Goal: Information Seeking & Learning: Understand process/instructions

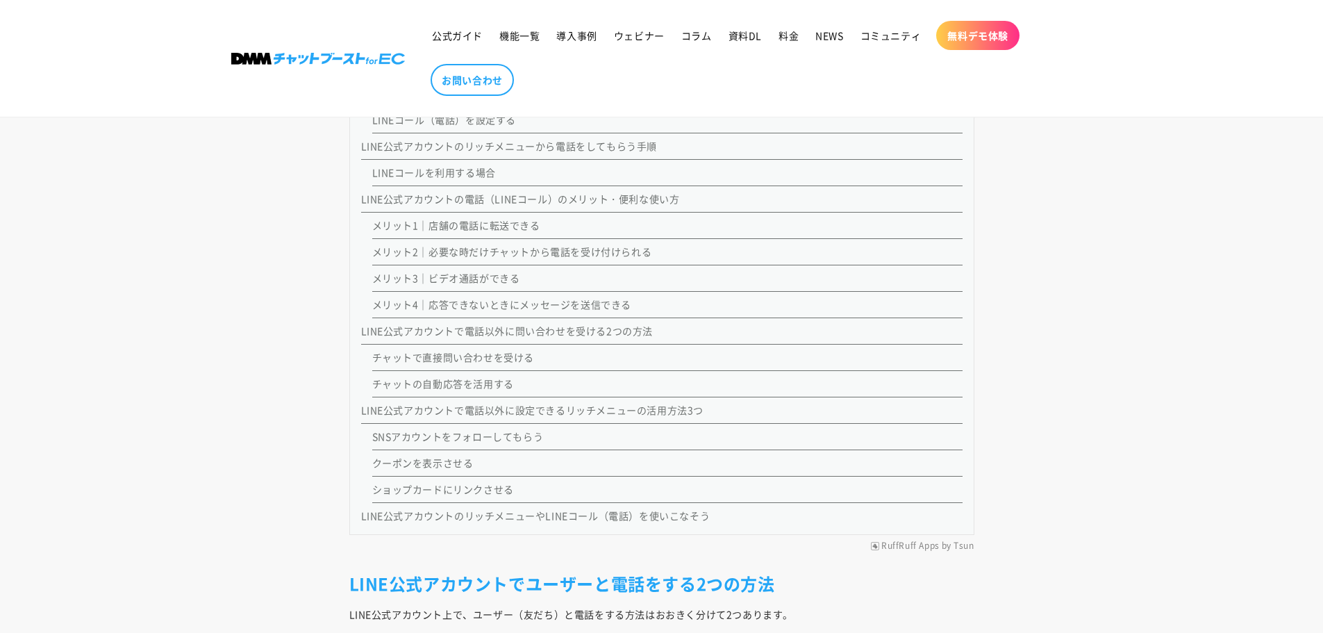
scroll to position [1372, 0]
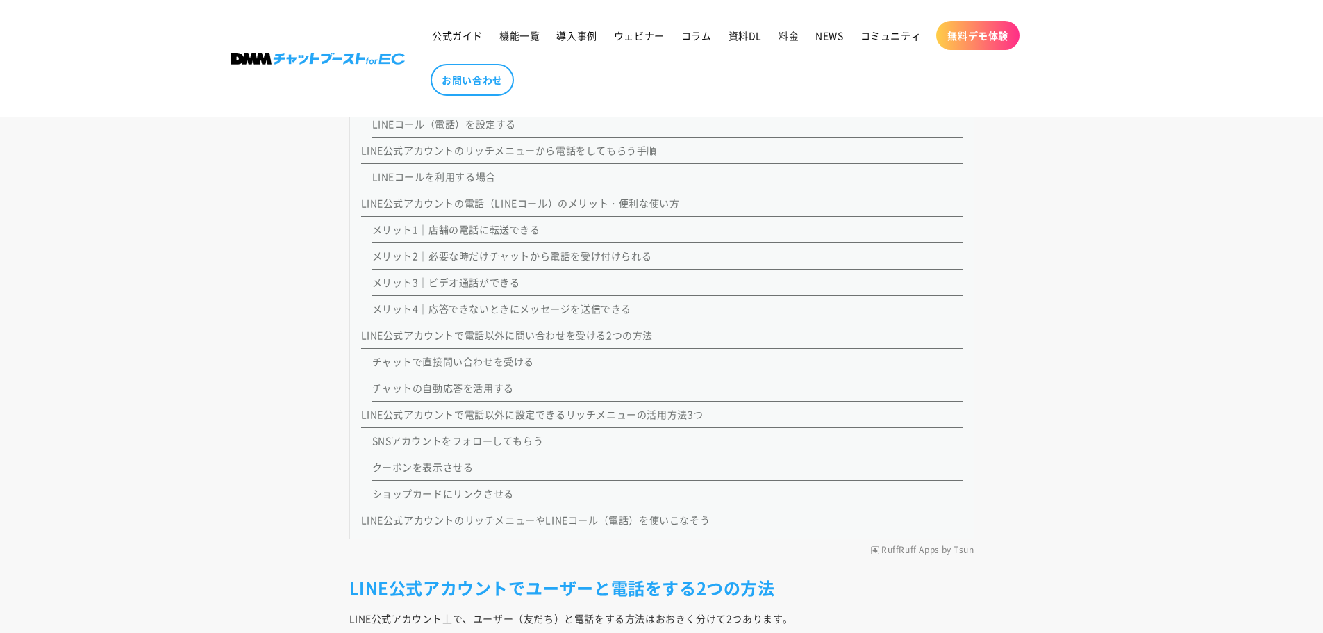
click at [779, 280] on li "メリット3｜ビデオ通話ができる" at bounding box center [667, 282] width 590 height 26
drag, startPoint x: 767, startPoint y: 274, endPoint x: 756, endPoint y: 274, distance: 11.1
click at [756, 274] on li "メリット3｜ビデオ通話ができる" at bounding box center [667, 282] width 590 height 26
click at [750, 273] on li "メリット3｜ビデオ通話ができる" at bounding box center [667, 282] width 590 height 26
drag, startPoint x: 741, startPoint y: 276, endPoint x: 733, endPoint y: 267, distance: 11.8
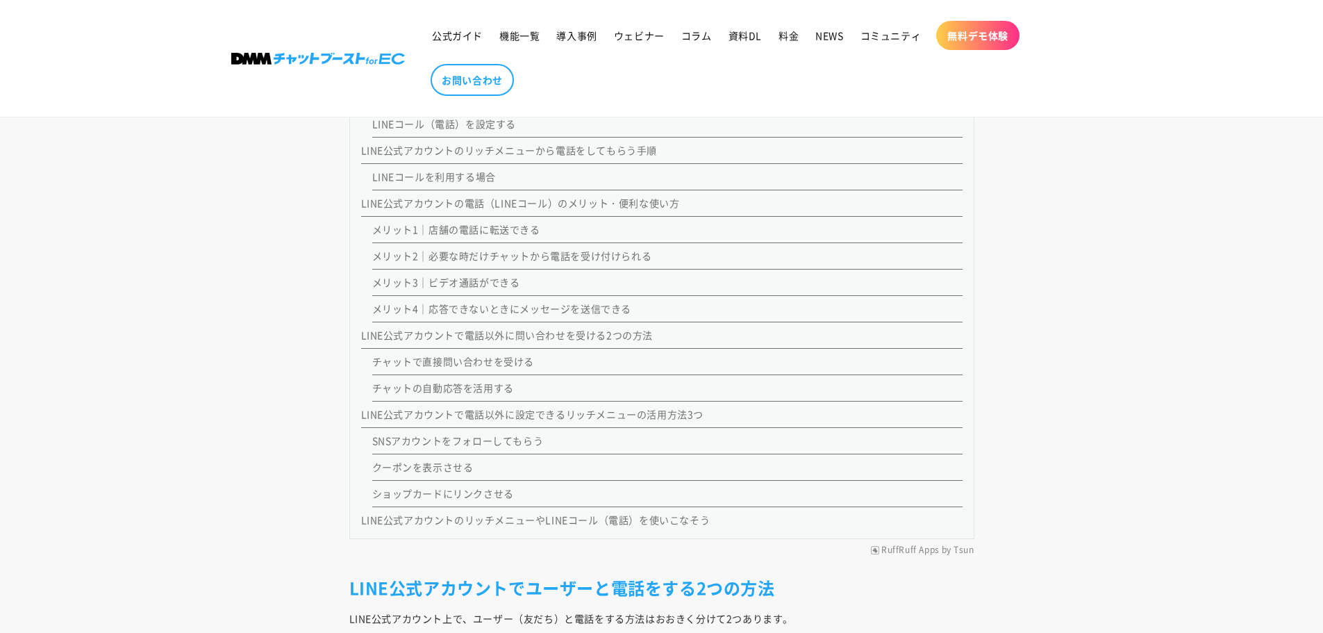
click at [733, 267] on li "メリット2｜必要な時だけチャットから電話を受け付けられる" at bounding box center [667, 256] width 590 height 26
drag, startPoint x: 731, startPoint y: 261, endPoint x: 682, endPoint y: 253, distance: 49.3
click at [722, 260] on li "メリット2｜必要な時だけチャットから電話を受け付けられる" at bounding box center [667, 256] width 590 height 26
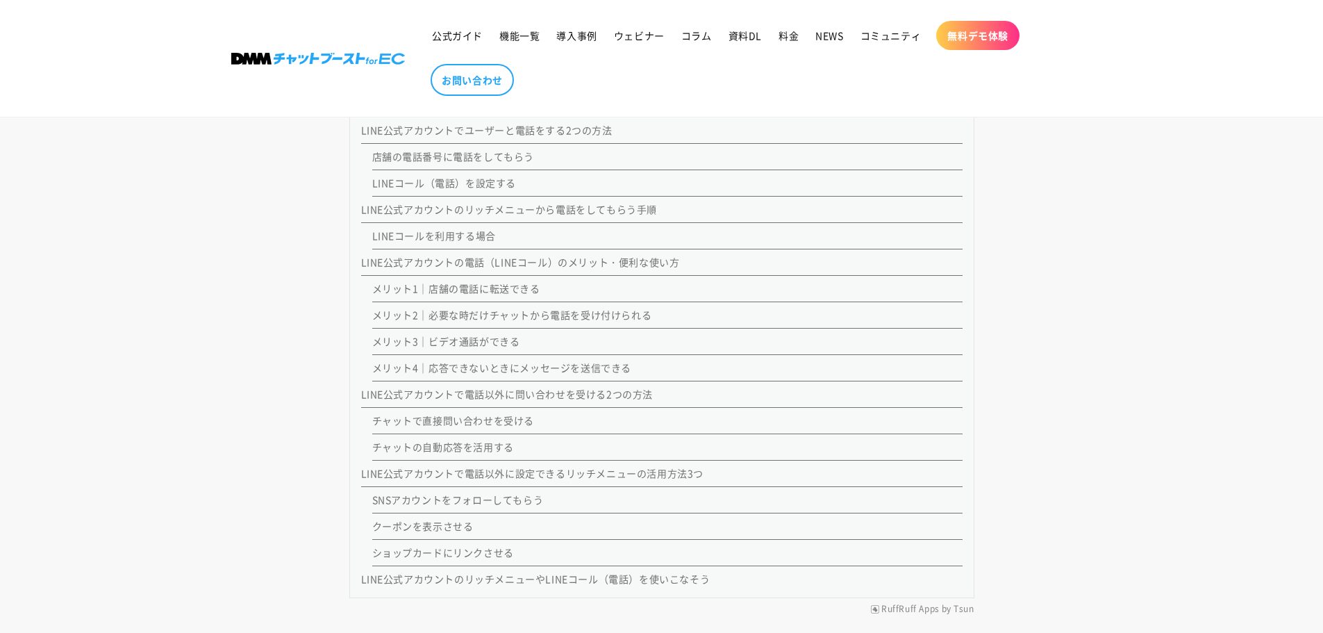
scroll to position [1303, 0]
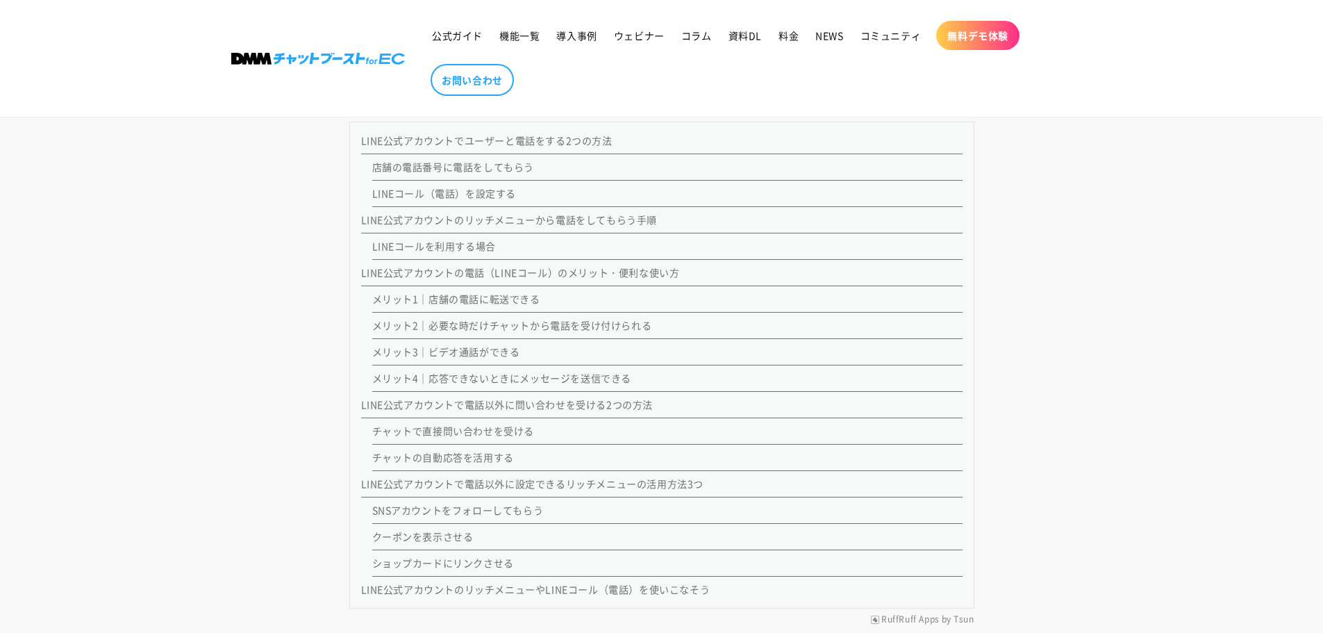
click at [475, 167] on link "店舗の電話番号に電話をしてもらう" at bounding box center [453, 167] width 163 height 14
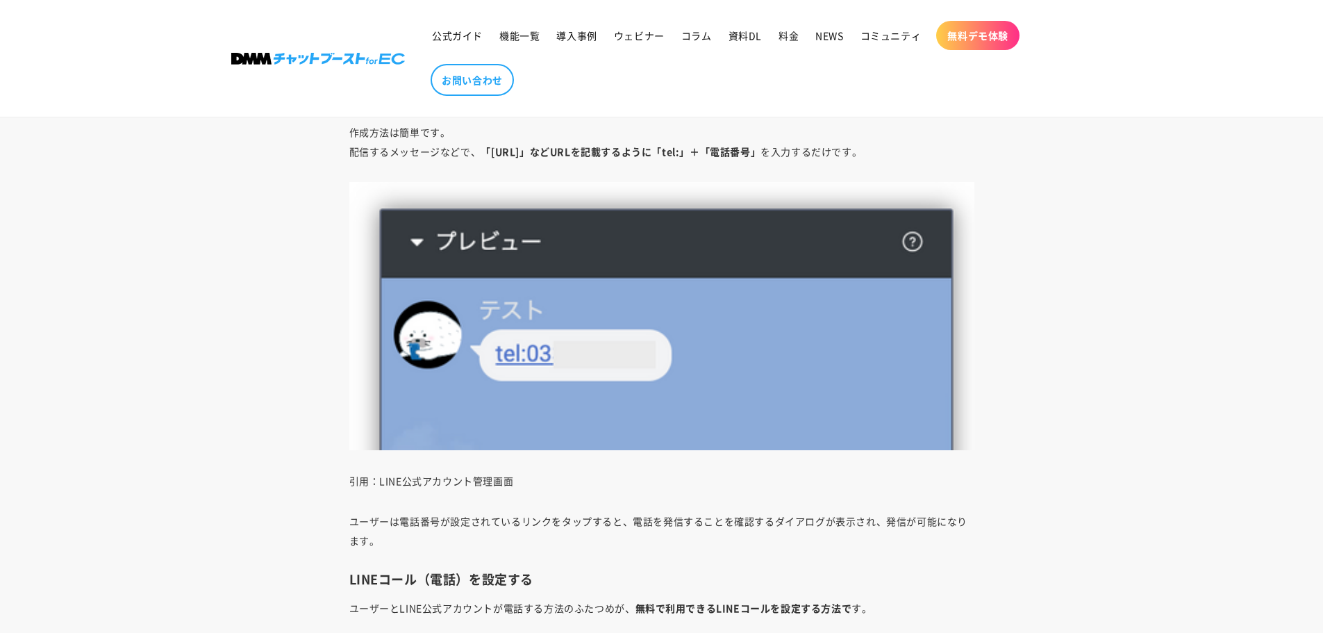
scroll to position [3506, 0]
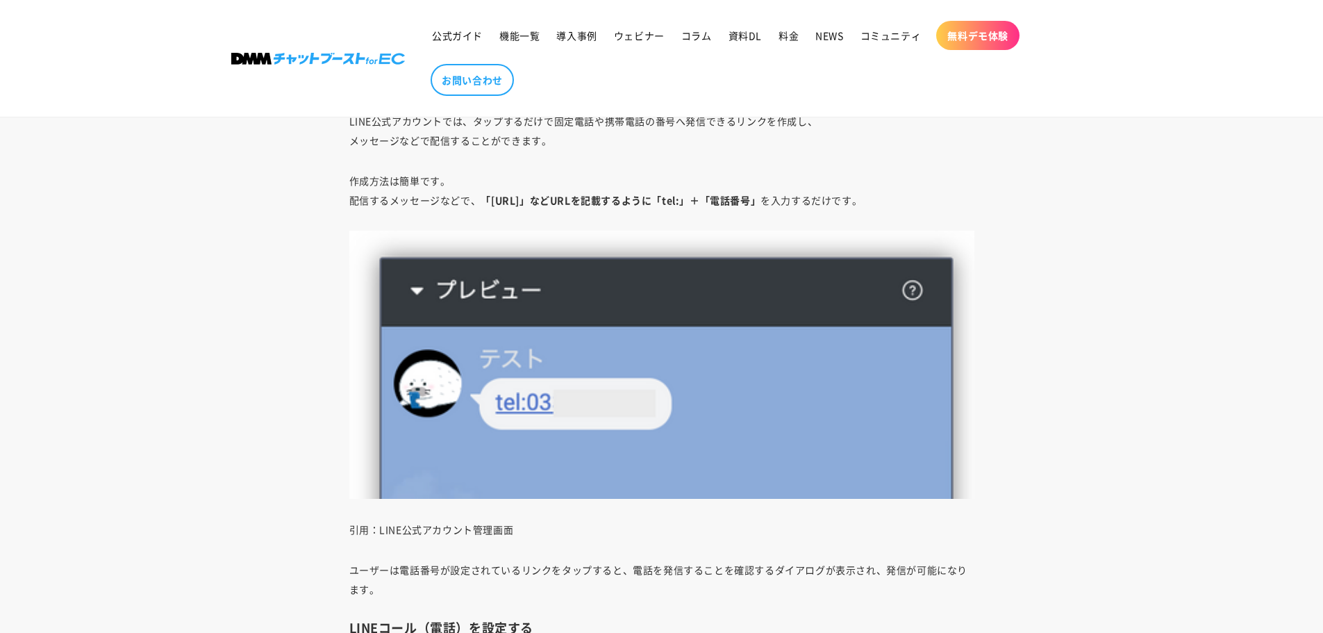
drag, startPoint x: 1052, startPoint y: 233, endPoint x: 1040, endPoint y: 218, distance: 19.3
drag, startPoint x: 1042, startPoint y: 216, endPoint x: 1023, endPoint y: 210, distance: 19.6
drag, startPoint x: 697, startPoint y: 201, endPoint x: 716, endPoint y: 201, distance: 19.5
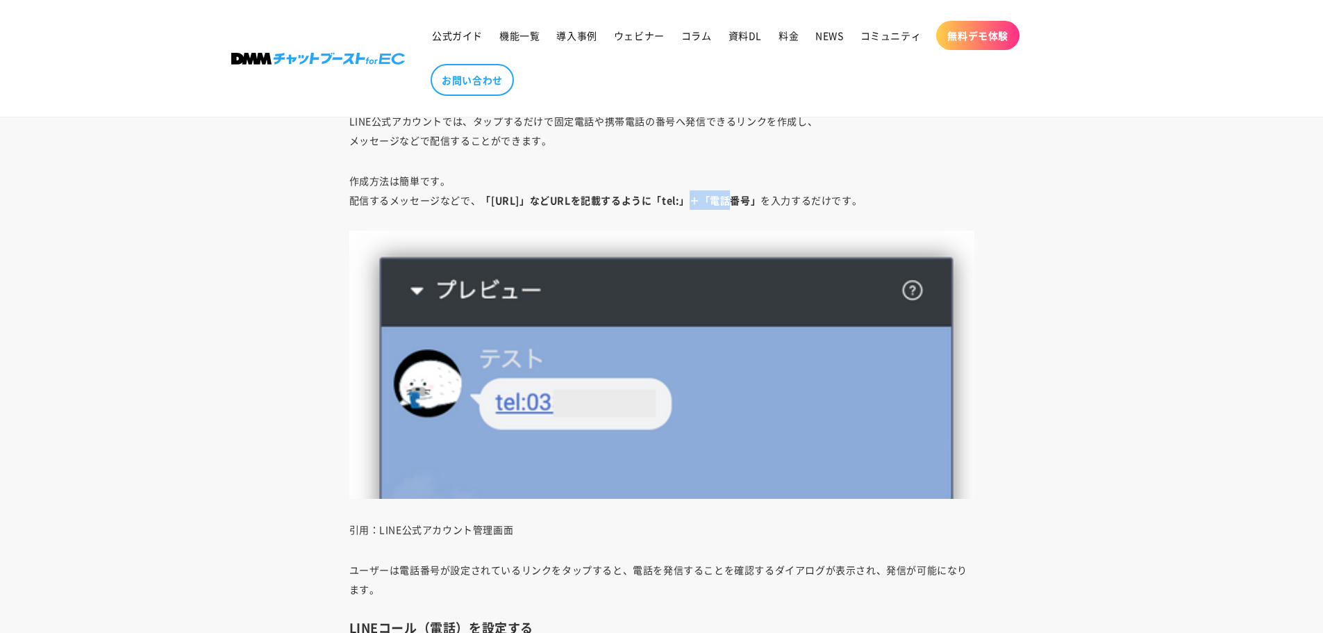
click at [716, 201] on strong "「[URL]」などURLを記載するように「tel:」＋「電話番号」" at bounding box center [621, 200] width 280 height 14
copy strong "tel:"
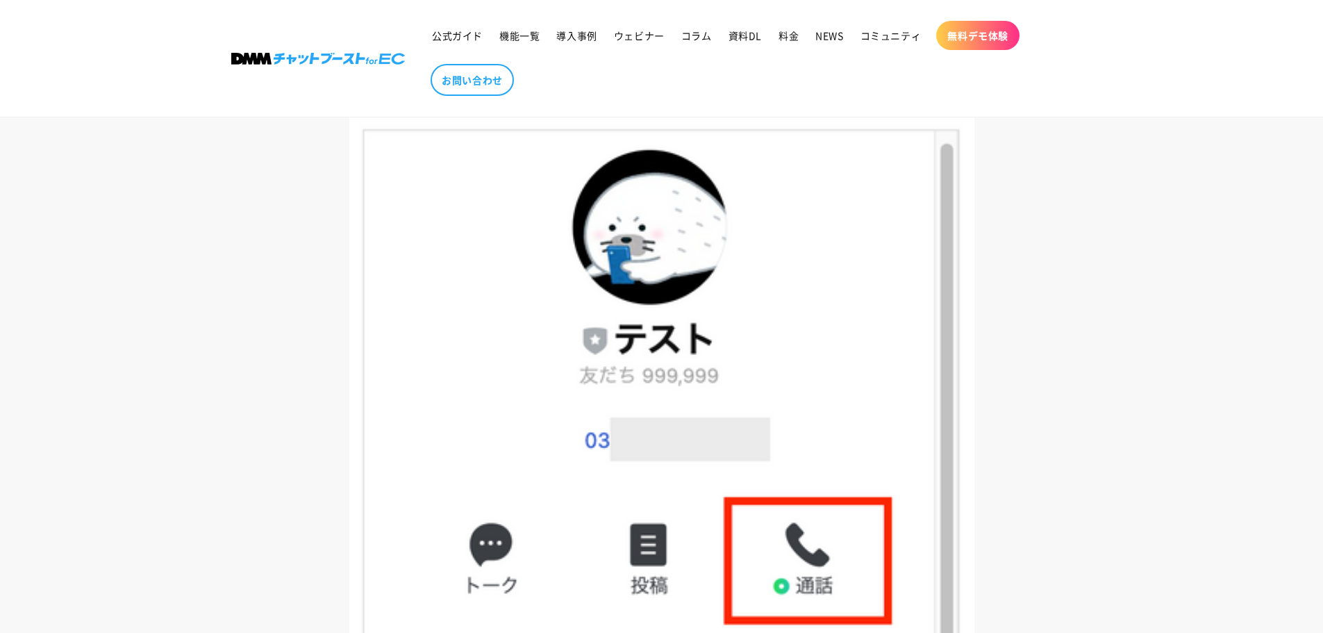
scroll to position [4408, 0]
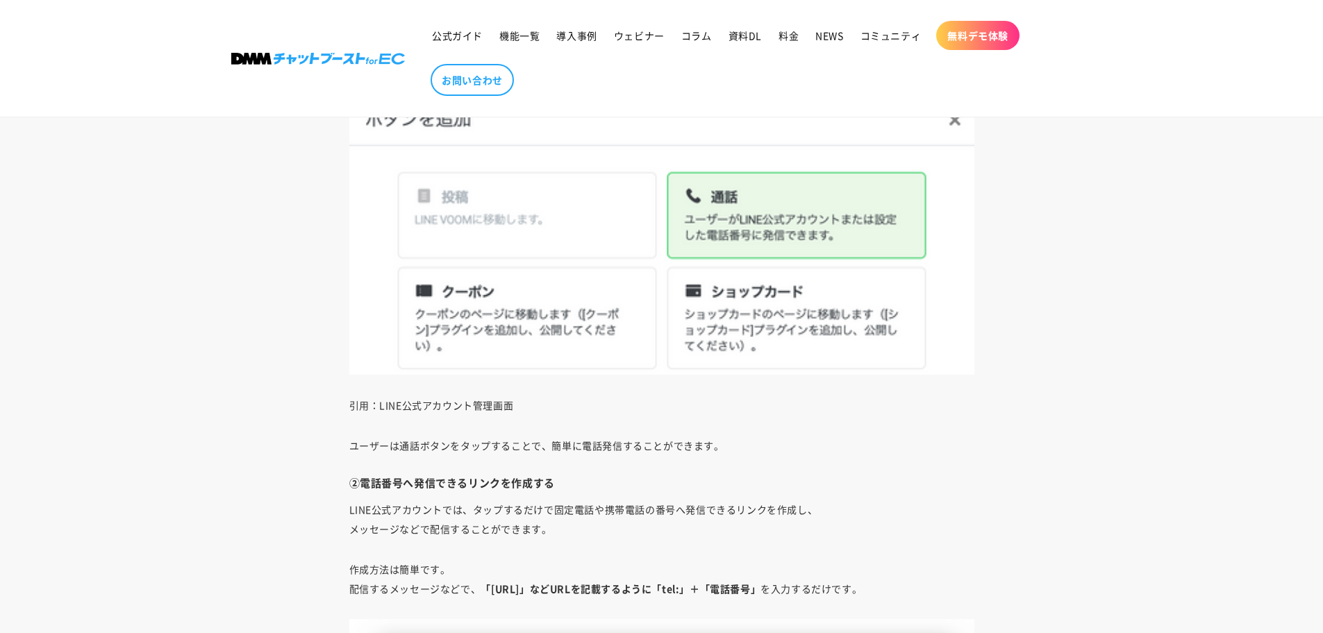
drag, startPoint x: 1102, startPoint y: 353, endPoint x: 1068, endPoint y: 172, distance: 184.3
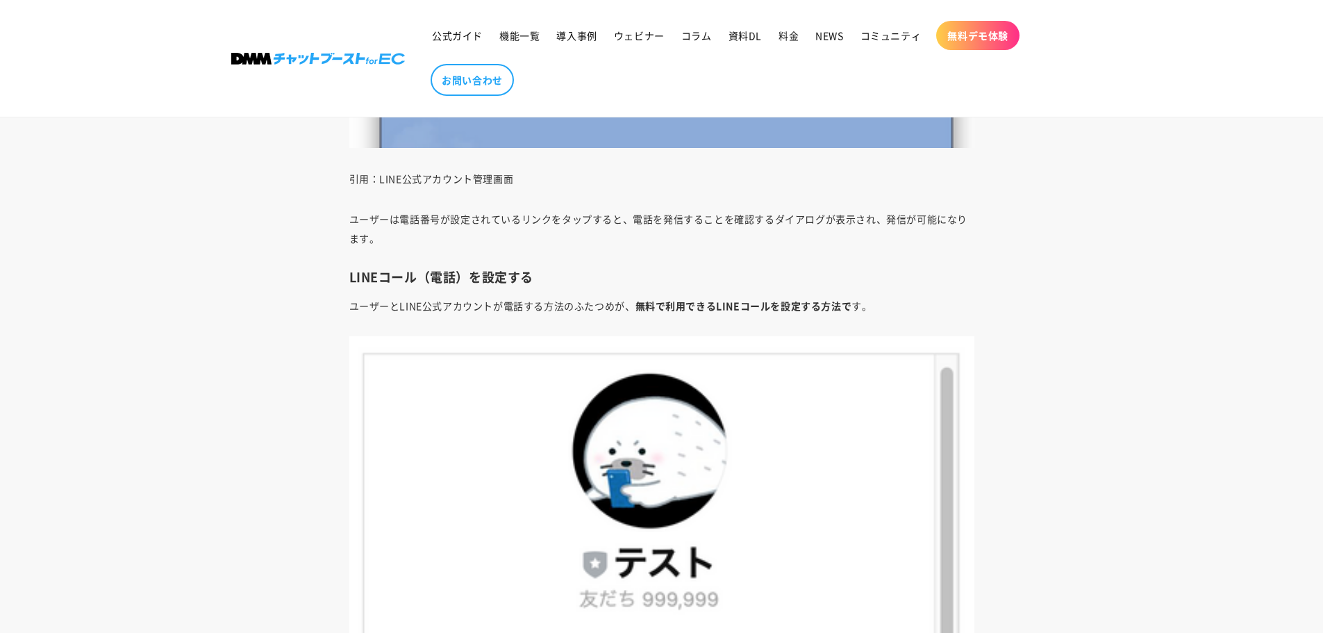
drag, startPoint x: 1018, startPoint y: 177, endPoint x: 1015, endPoint y: 294, distance: 116.7
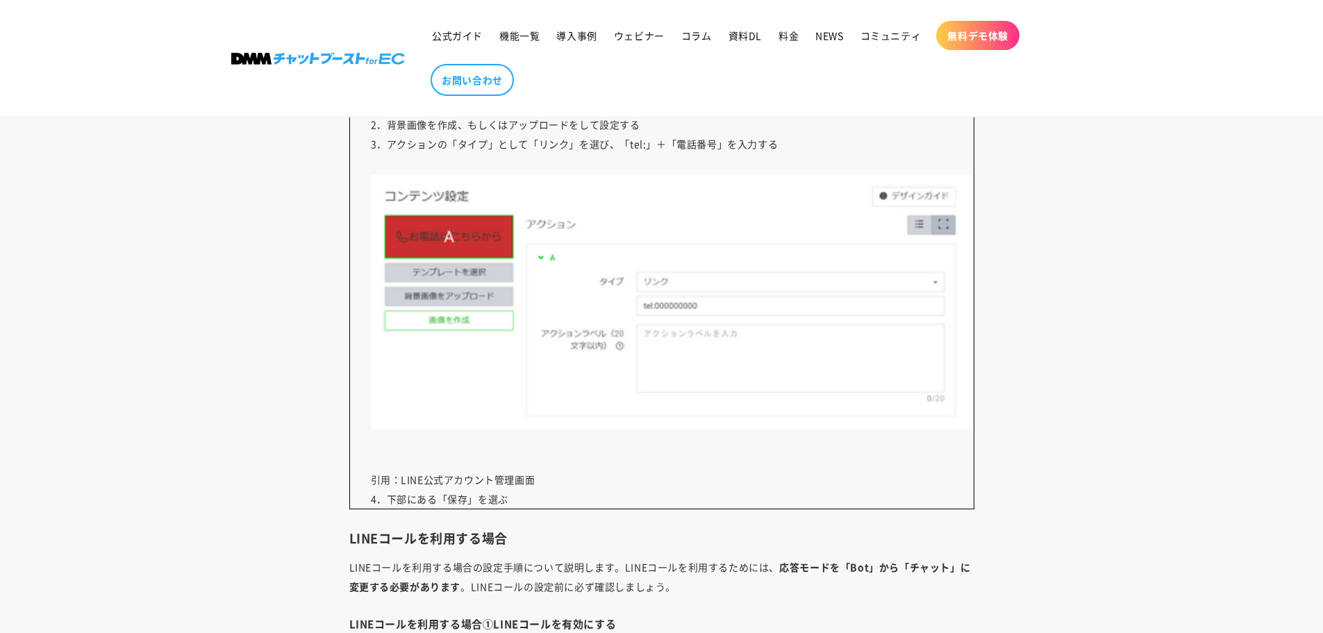
scroll to position [6180, 0]
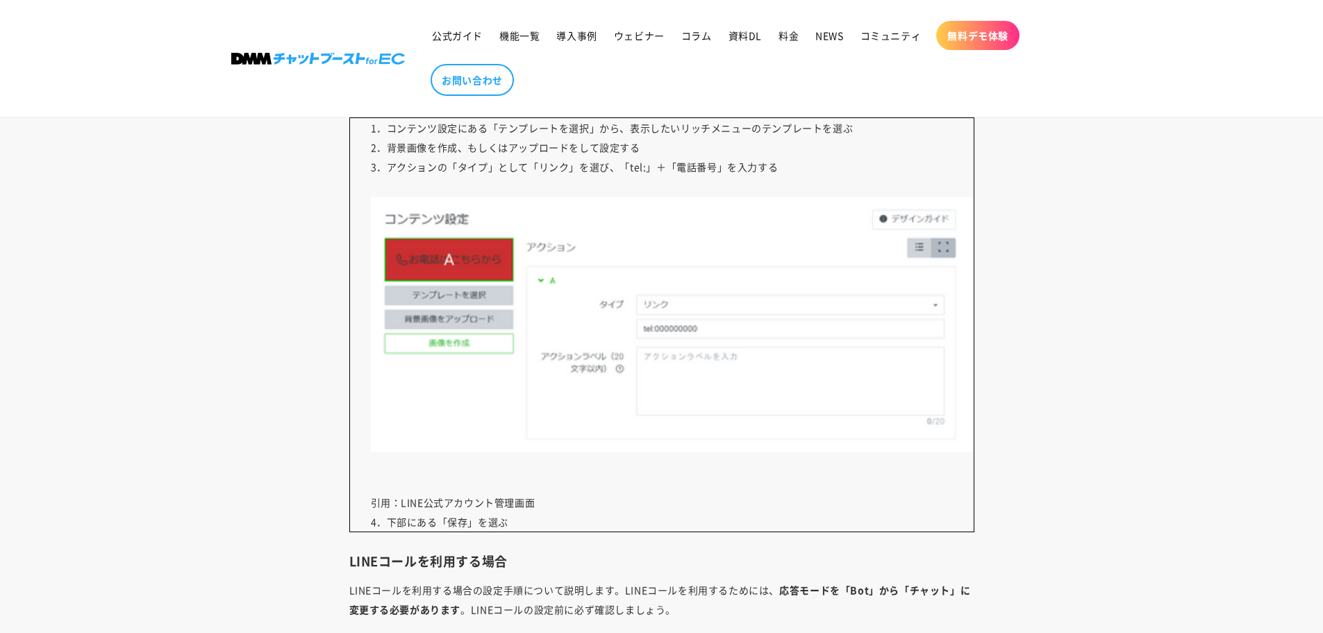
drag, startPoint x: 1049, startPoint y: 204, endPoint x: 1042, endPoint y: 199, distance: 8.1
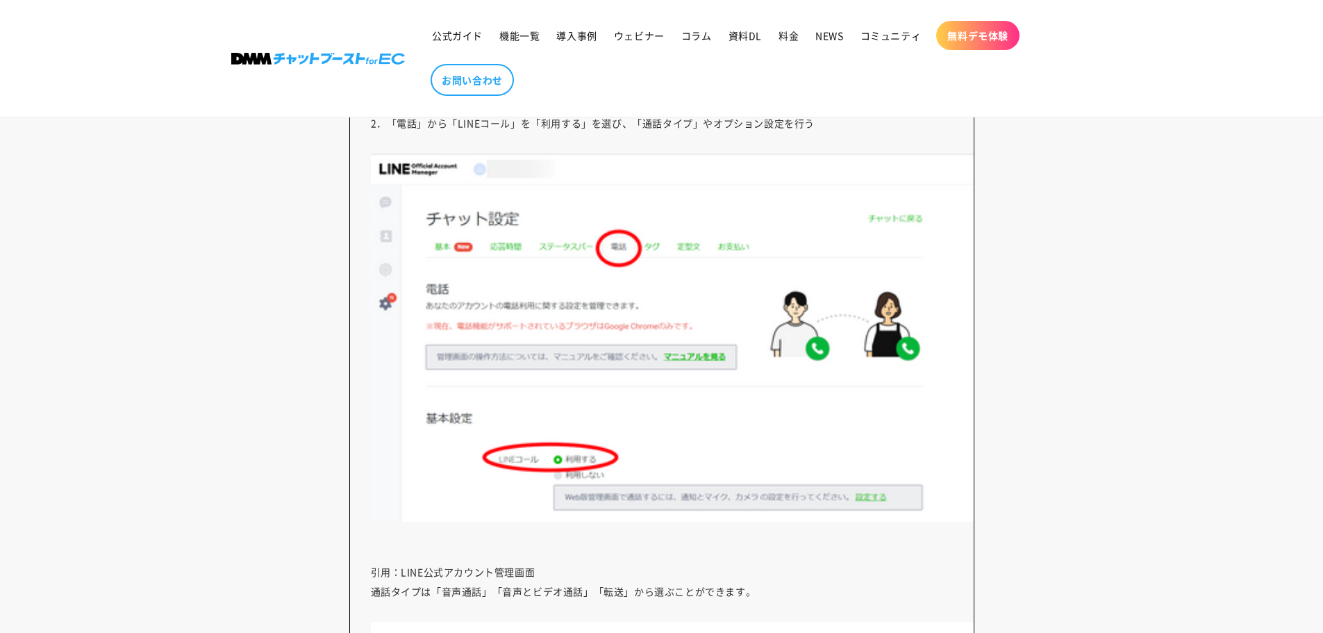
scroll to position [7221, 0]
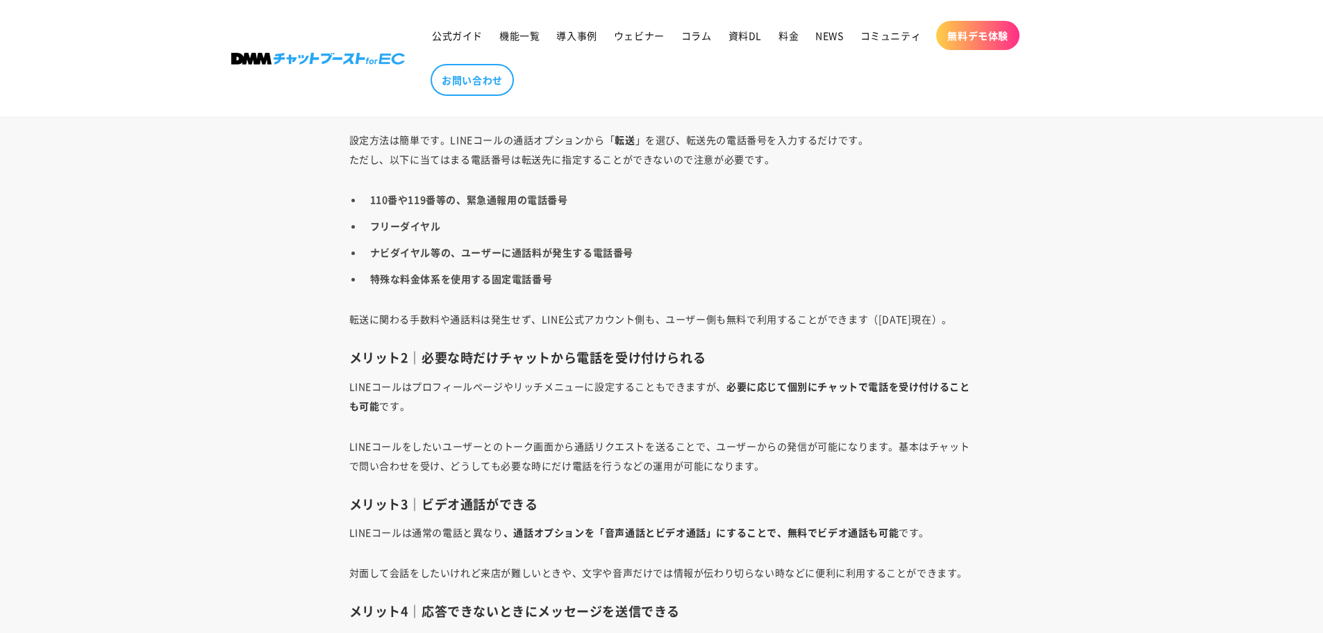
scroll to position [9658, 0]
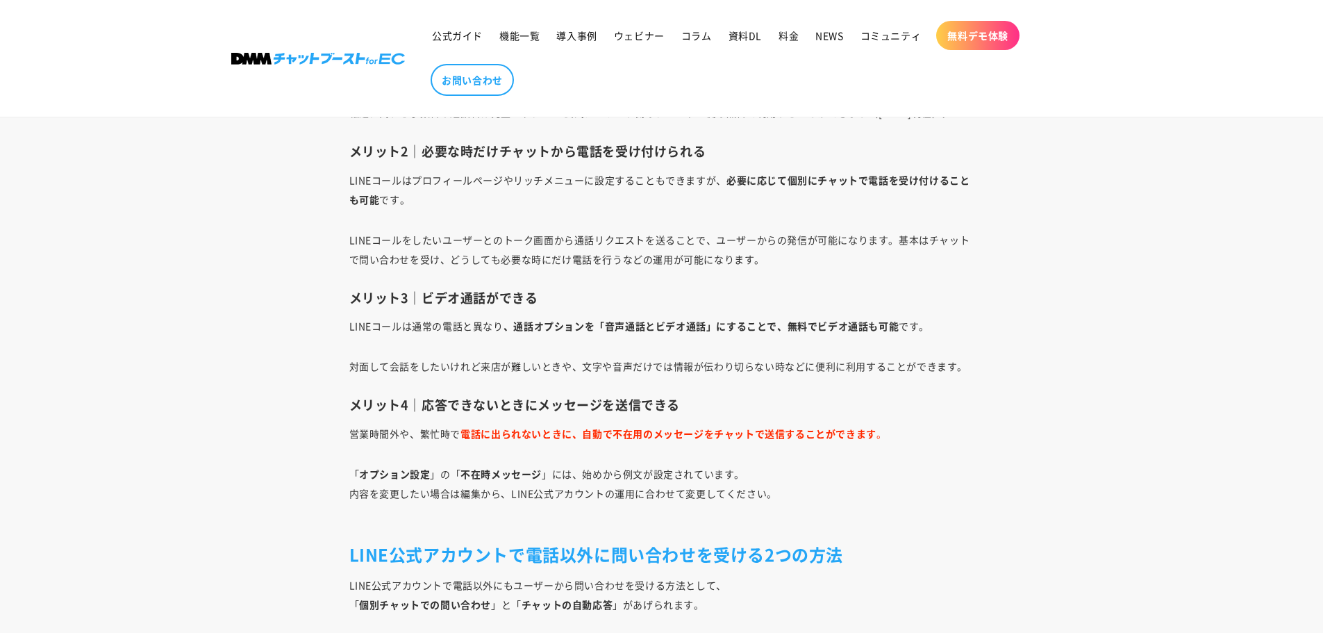
drag, startPoint x: 981, startPoint y: 249, endPoint x: 952, endPoint y: 354, distance: 108.0
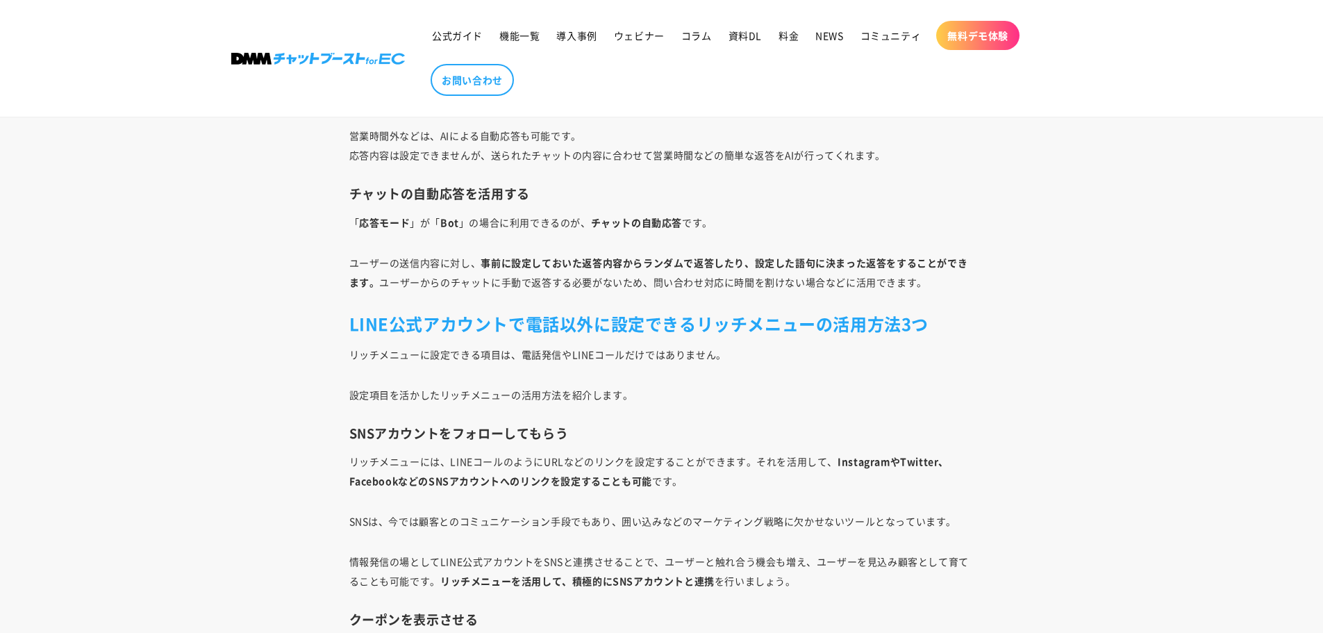
scroll to position [10700, 0]
